Goal: Task Accomplishment & Management: Use online tool/utility

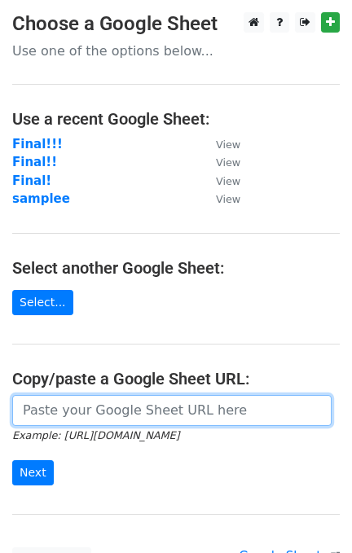
click at [189, 413] on input "url" at bounding box center [172, 410] width 320 height 31
paste input "[URL][DOMAIN_NAME]"
type input "[URL][DOMAIN_NAME]"
click at [12, 461] on input "Next" at bounding box center [33, 473] width 42 height 25
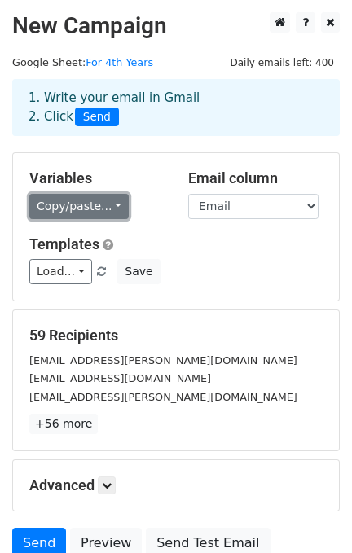
click at [82, 214] on link "Copy/paste..." at bounding box center [78, 206] width 99 height 25
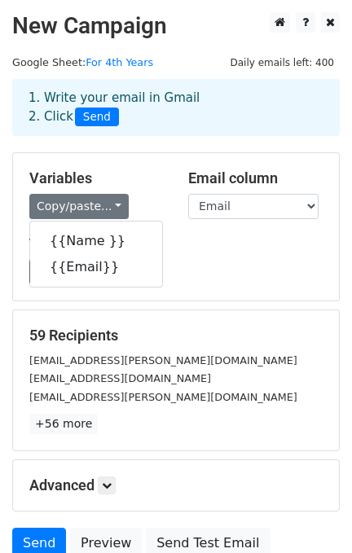
click at [279, 273] on div "Load... Dean's Lister Dean's List Save" at bounding box center [176, 271] width 318 height 25
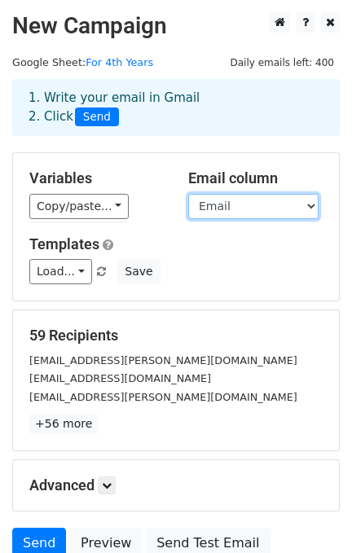
click at [241, 212] on select "Name Email" at bounding box center [253, 206] width 130 height 25
click at [188, 194] on select "Name Email" at bounding box center [253, 206] width 130 height 25
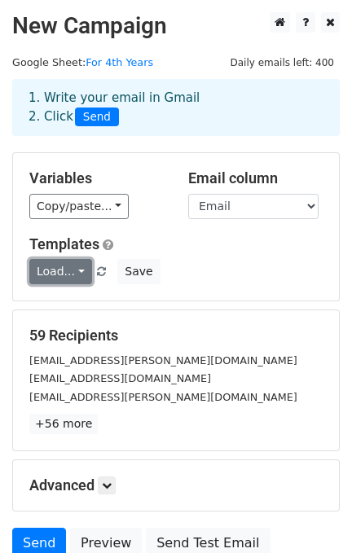
click at [73, 277] on link "Load..." at bounding box center [60, 271] width 63 height 25
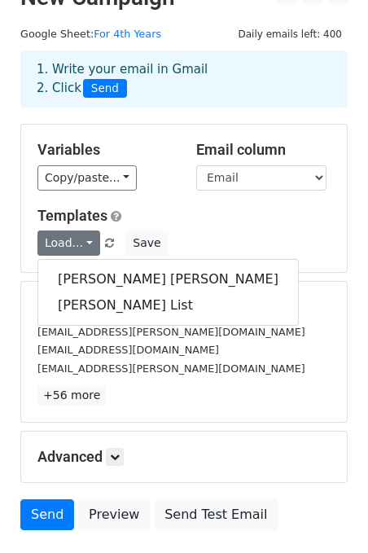
scroll to position [108, 0]
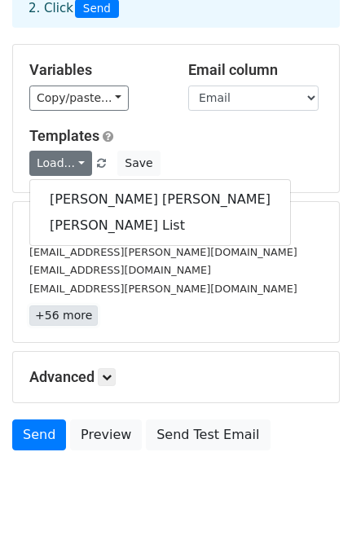
click at [59, 324] on link "+56 more" at bounding box center [63, 316] width 68 height 20
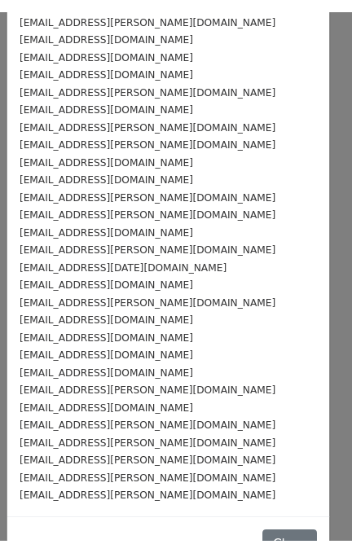
scroll to position [675, 0]
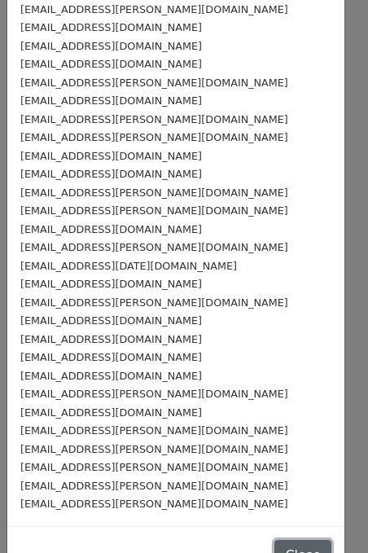
click at [275, 540] on button "Close" at bounding box center [303, 555] width 57 height 31
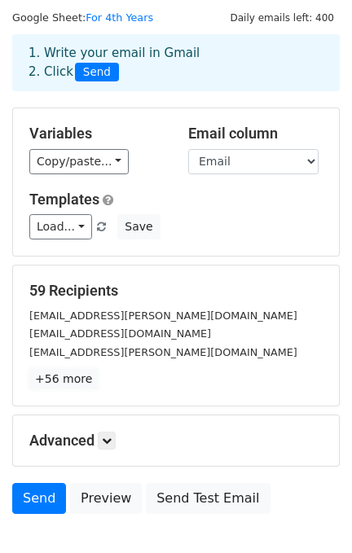
scroll to position [0, 0]
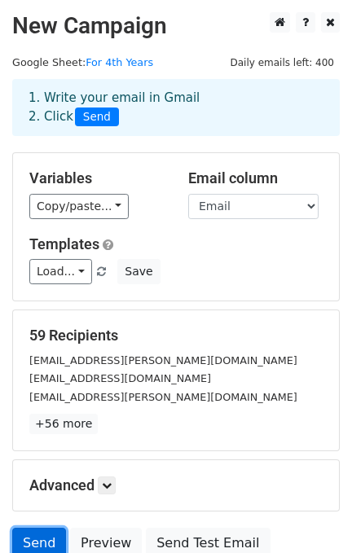
click at [47, 538] on link "Send" at bounding box center [39, 543] width 54 height 31
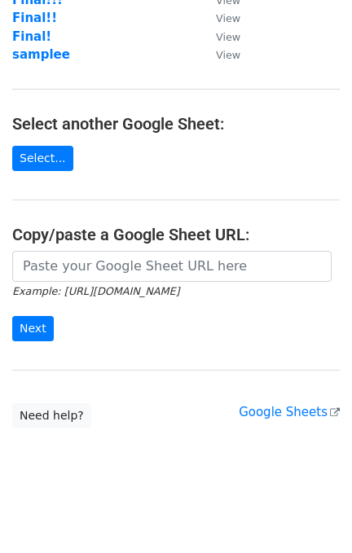
scroll to position [149, 0]
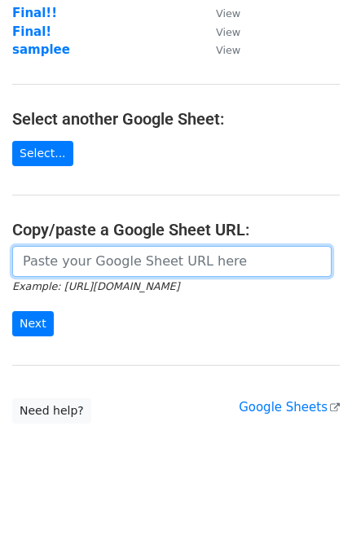
click at [88, 272] on input "url" at bounding box center [172, 261] width 320 height 31
paste input "https://docs.google.com/spreadsheets/d/1SgKf7jR65P_qZWFwHvfyx01Gso_vnFXzURqJgDe…"
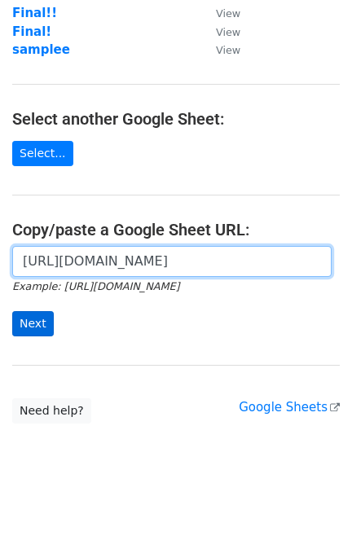
type input "https://docs.google.com/spreadsheets/d/1SgKf7jR65P_qZWFwHvfyx01Gso_vnFXzURqJgDe…"
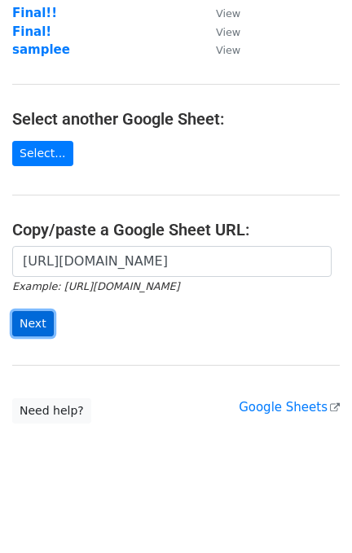
click at [30, 329] on input "Next" at bounding box center [33, 323] width 42 height 25
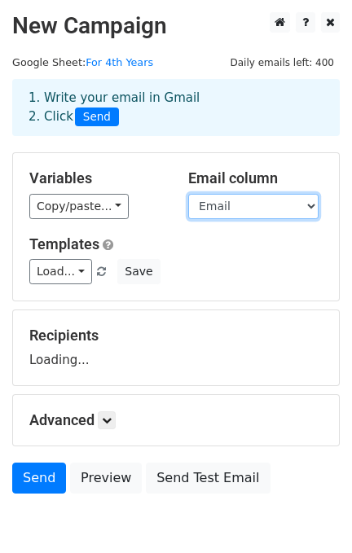
click at [264, 199] on select "Name Email" at bounding box center [253, 206] width 130 height 25
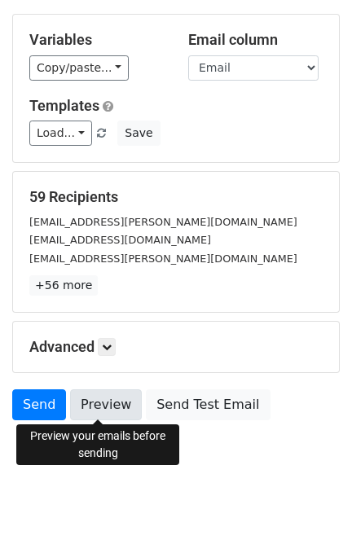
scroll to position [143, 0]
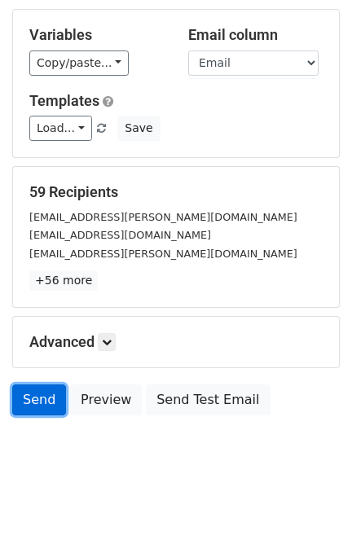
click at [49, 398] on link "Send" at bounding box center [39, 400] width 54 height 31
